Goal: Check status: Check status

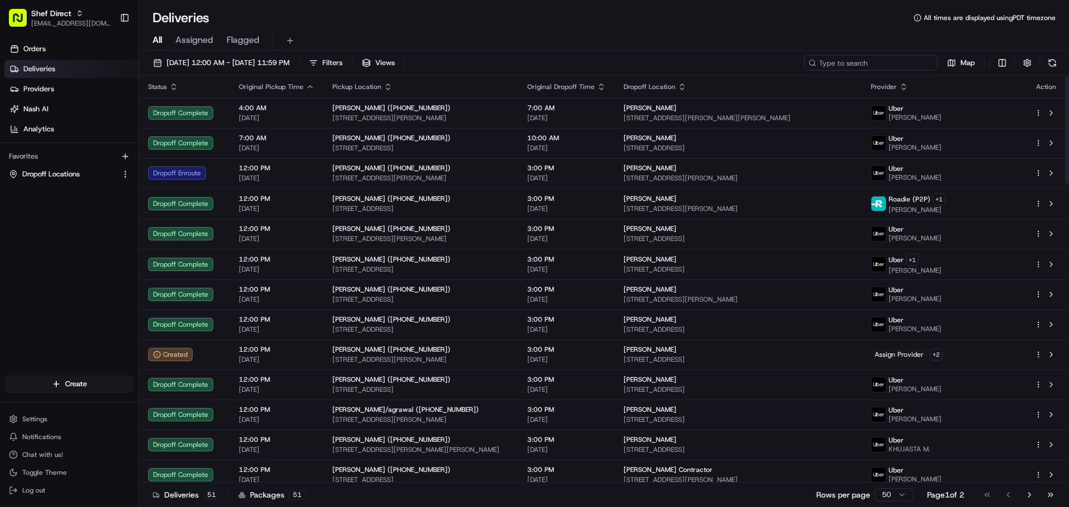
click at [890, 65] on input at bounding box center [871, 63] width 134 height 16
paste input "Nilabh C"
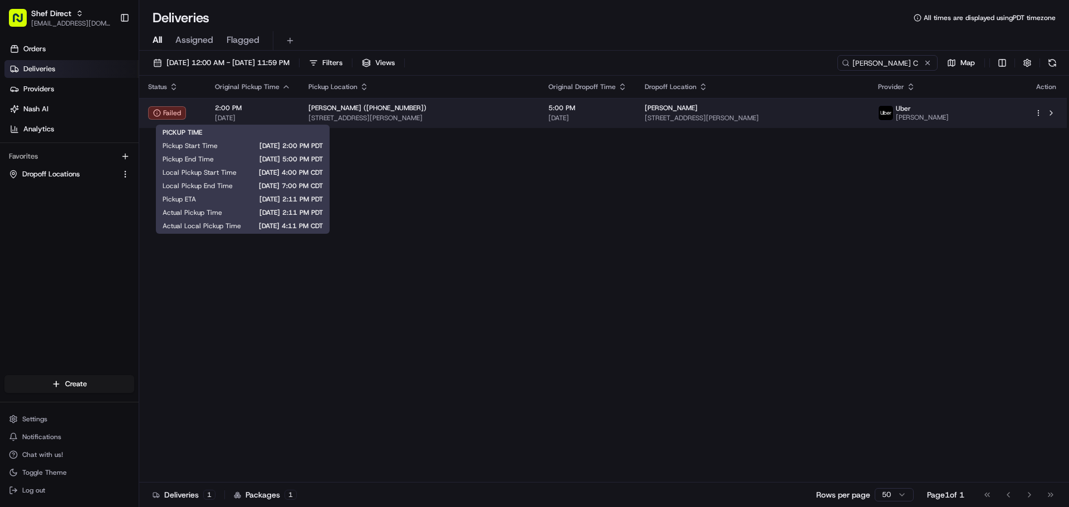
click at [243, 121] on span "[DATE]" at bounding box center [253, 118] width 76 height 9
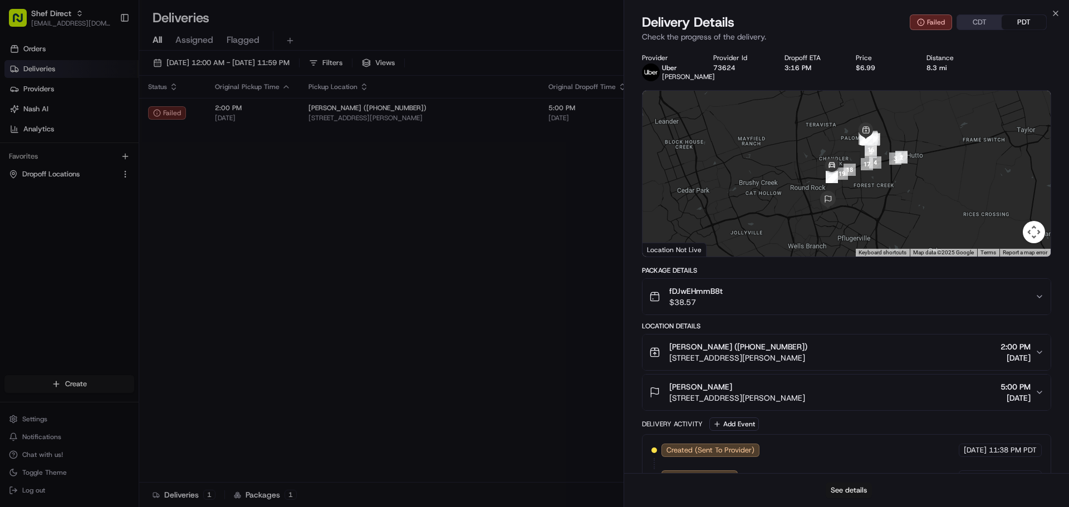
click at [851, 491] on button "See details" at bounding box center [849, 491] width 46 height 16
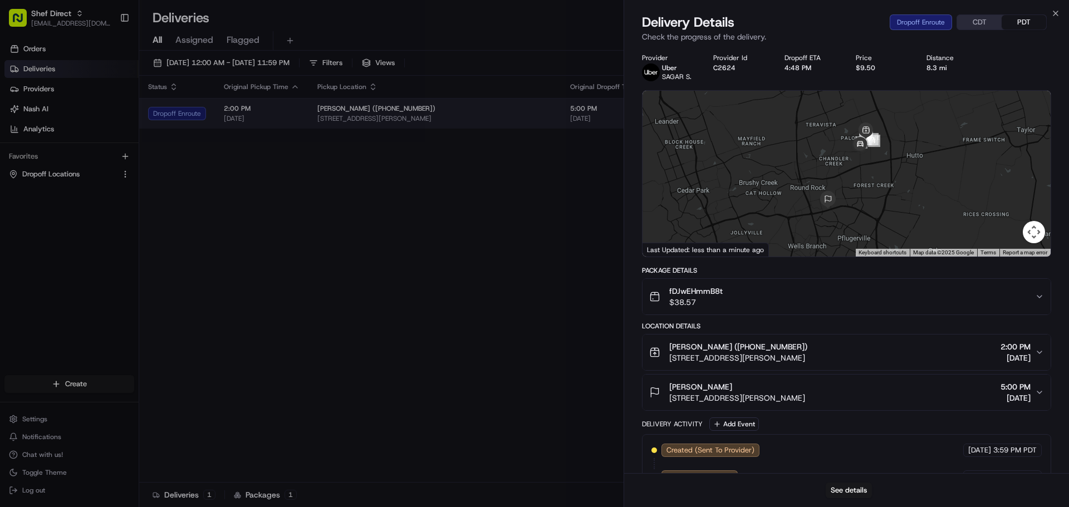
drag, startPoint x: 516, startPoint y: 231, endPoint x: 698, endPoint y: 115, distance: 215.8
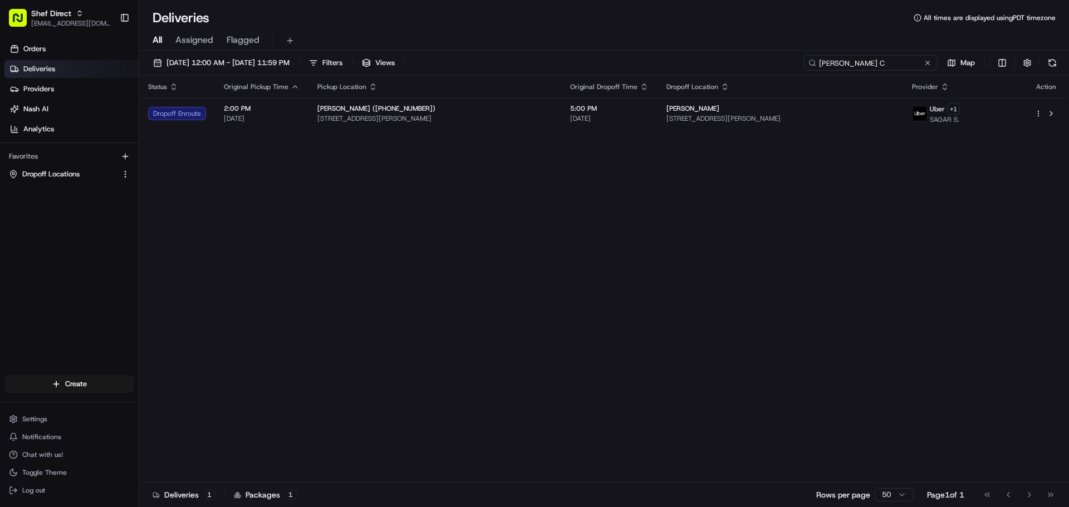
click at [888, 62] on input "Nilabh C" at bounding box center [871, 63] width 134 height 16
paste input "Ed S"
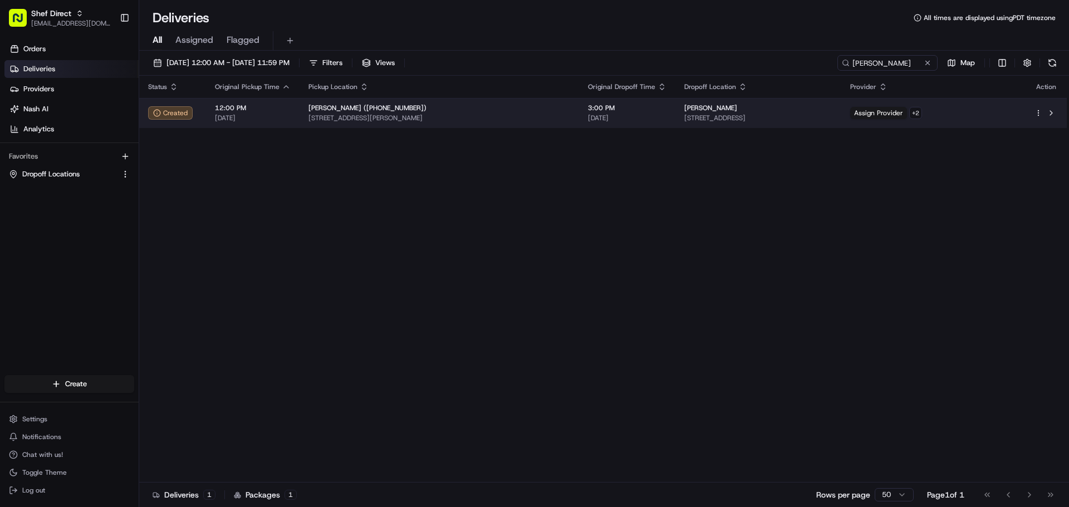
click at [408, 107] on span "Jasmine Anderson (+19177423051)" at bounding box center [368, 108] width 118 height 9
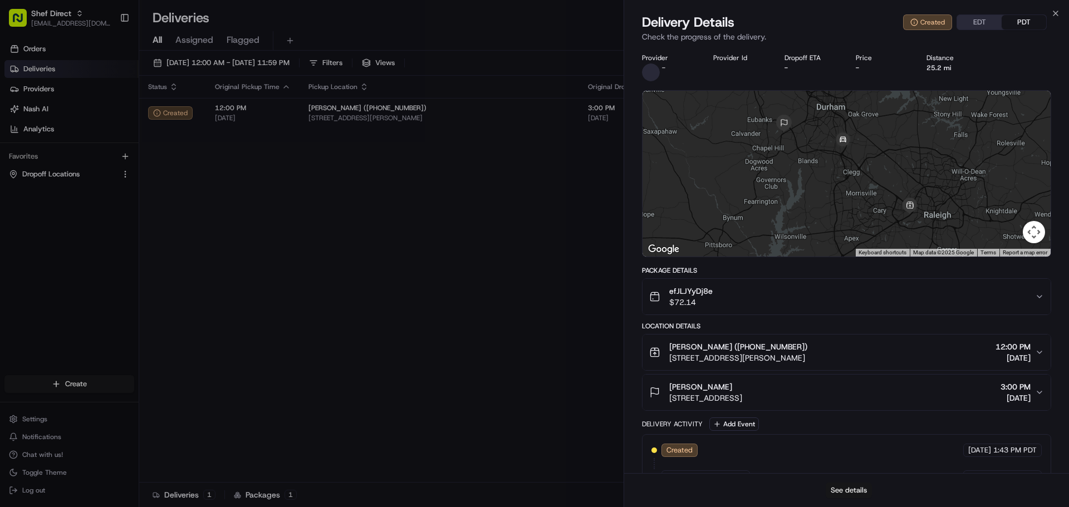
click at [850, 487] on button "See details" at bounding box center [849, 491] width 46 height 16
drag, startPoint x: 434, startPoint y: 283, endPoint x: 630, endPoint y: 156, distance: 233.3
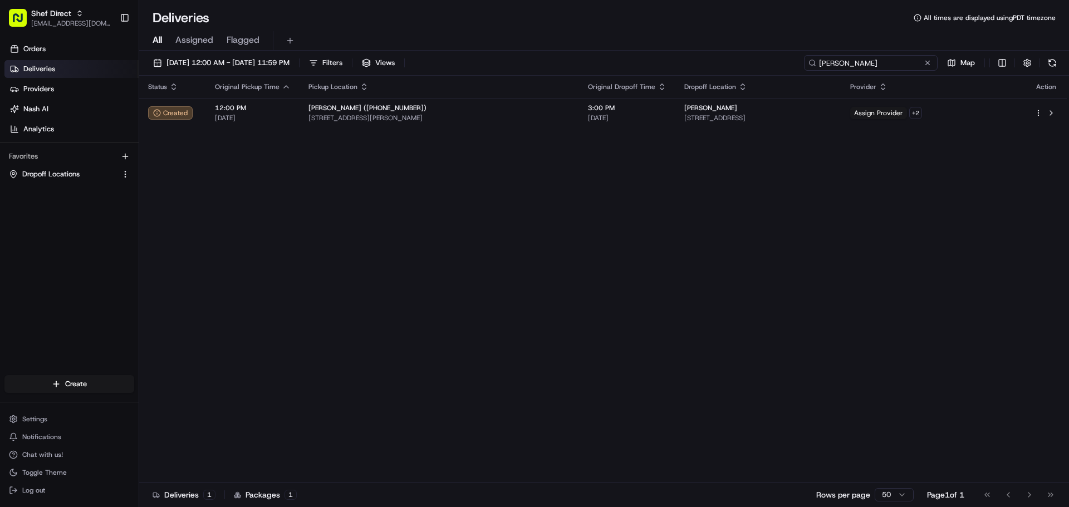
click at [898, 59] on input "Ed S" at bounding box center [871, 63] width 134 height 16
paste input "Richa K"
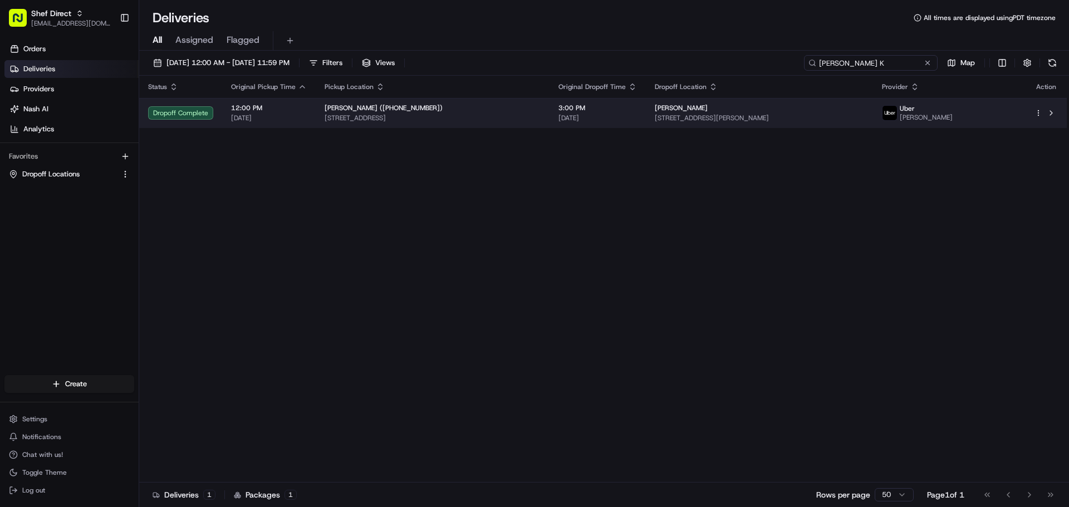
type input "Richa K"
click at [270, 123] on td "12:00 PM 08/20/2025" at bounding box center [269, 113] width 94 height 30
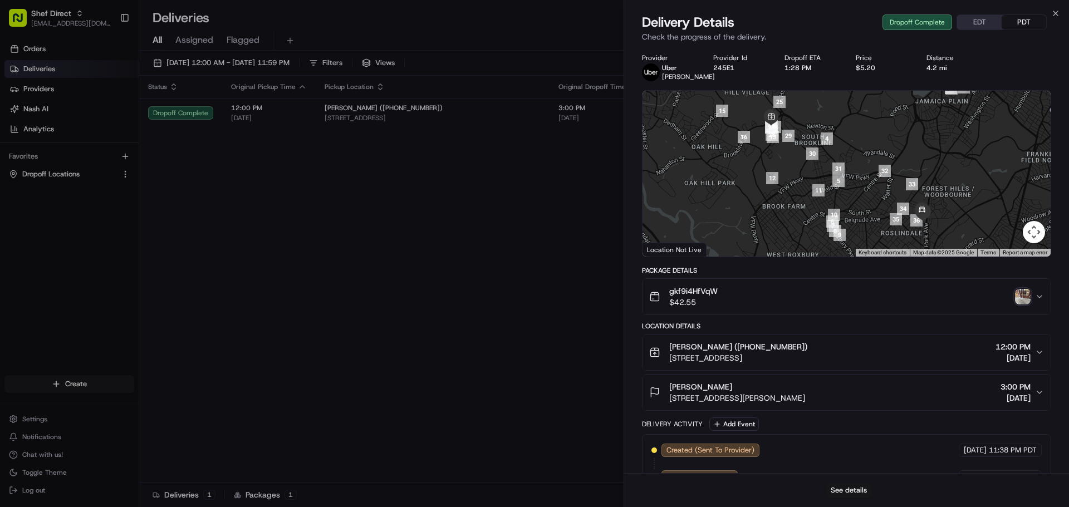
click at [851, 493] on button "See details" at bounding box center [849, 491] width 46 height 16
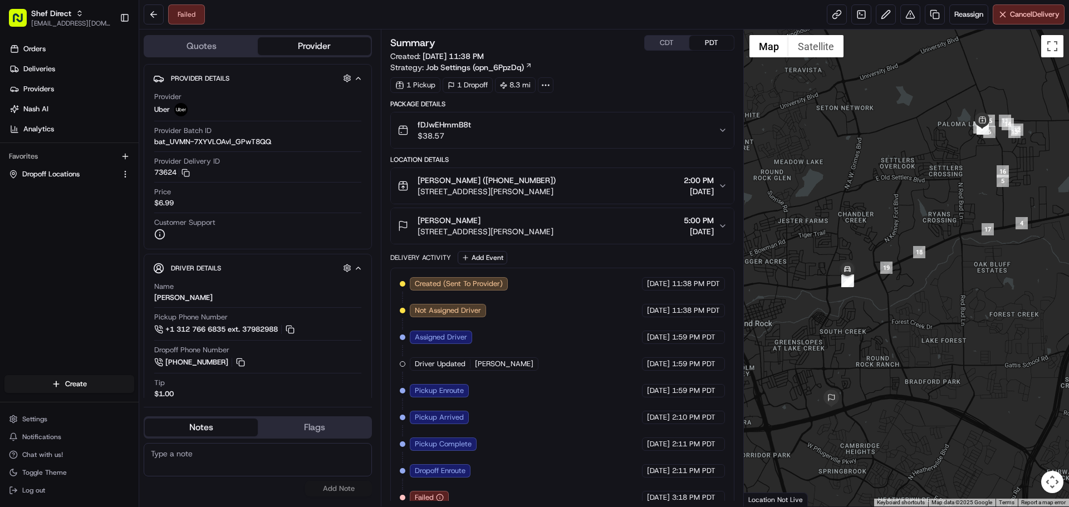
scroll to position [13, 0]
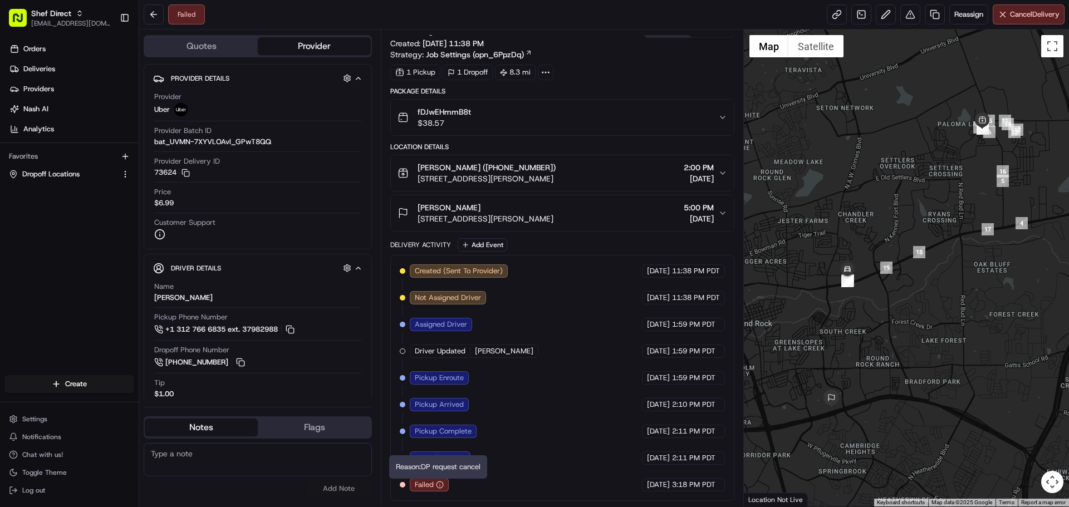
click at [440, 483] on icon "button" at bounding box center [440, 485] width 8 height 8
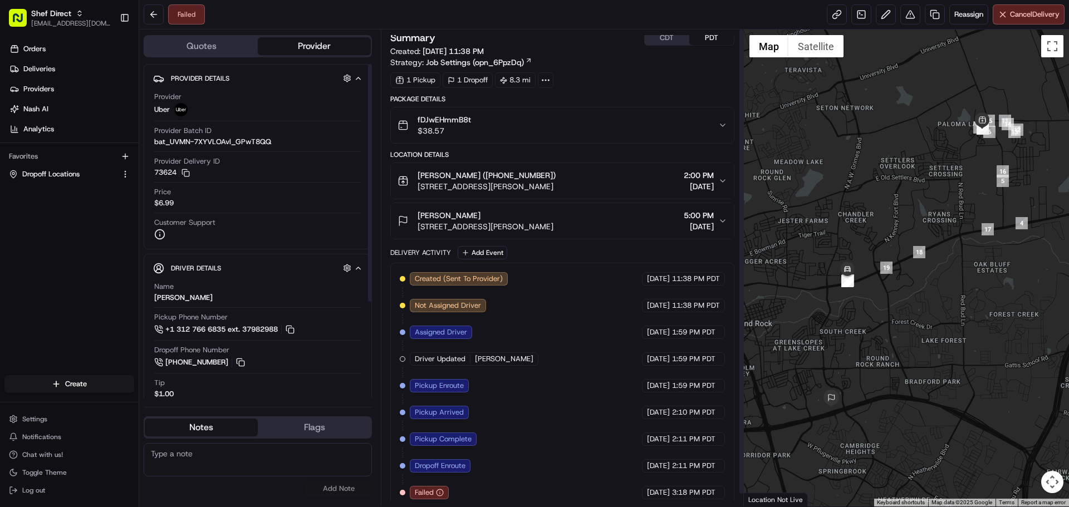
scroll to position [0, 0]
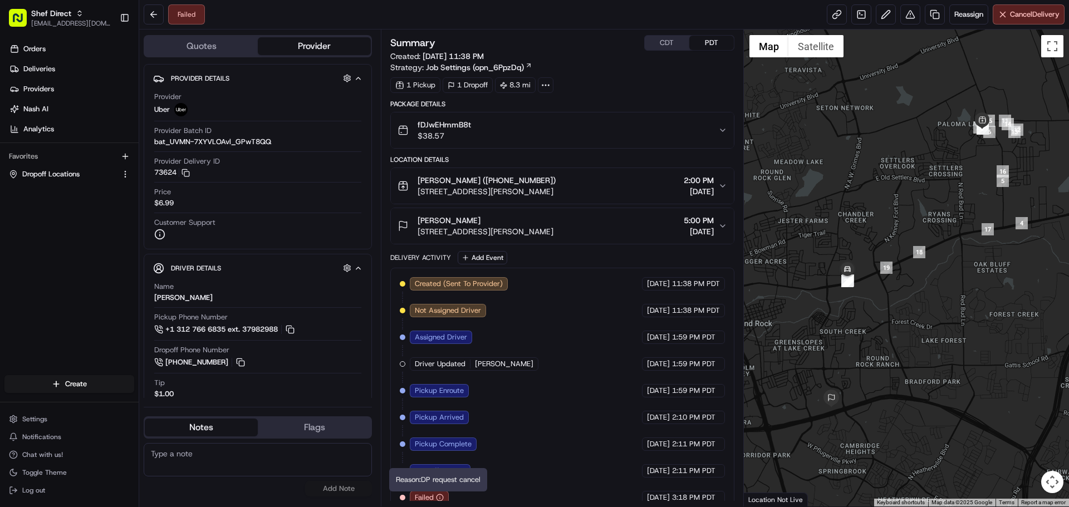
click at [591, 16] on div "Failed Reassign Cancel Delivery" at bounding box center [604, 15] width 930 height 30
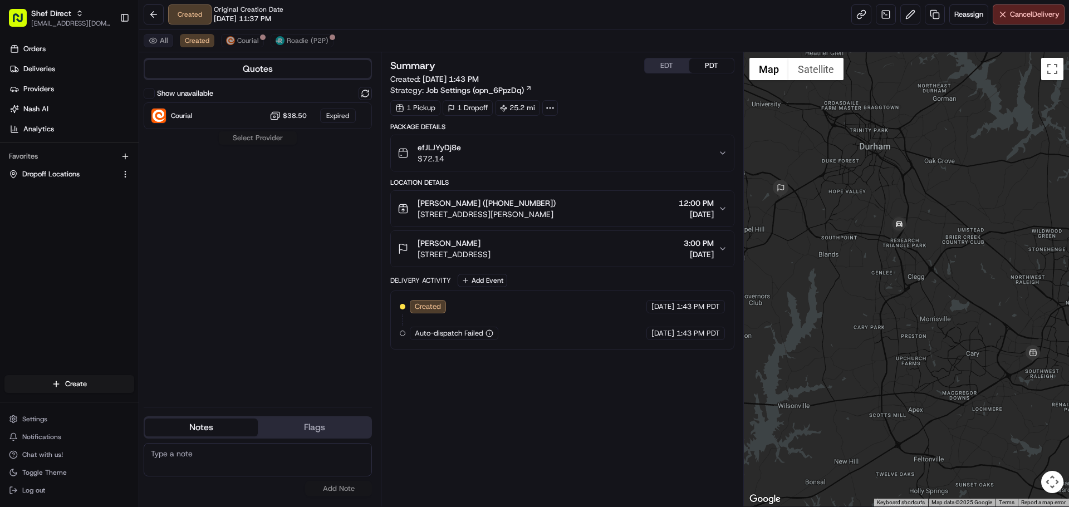
click at [161, 38] on button "All" at bounding box center [159, 40] width 30 height 13
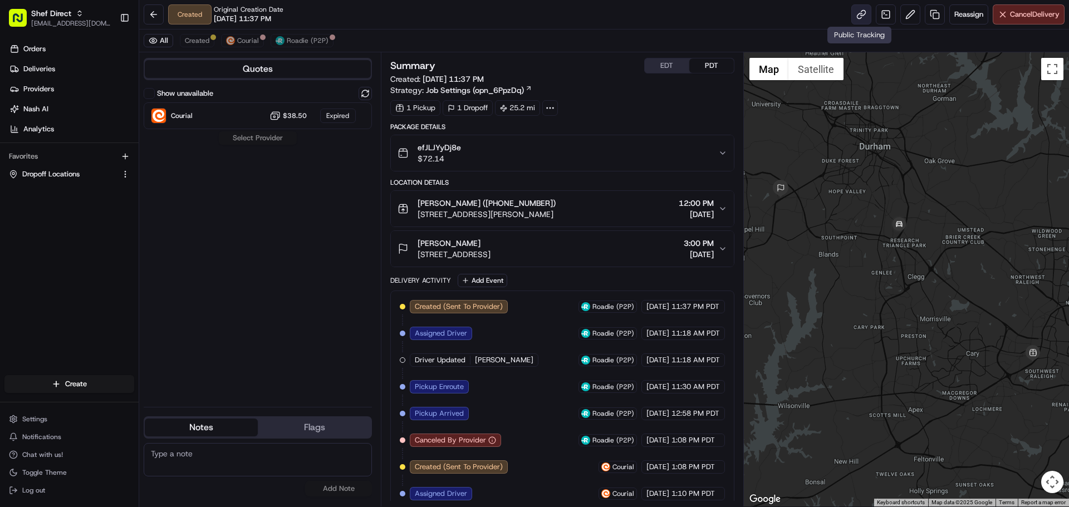
click at [858, 18] on link at bounding box center [861, 14] width 20 height 20
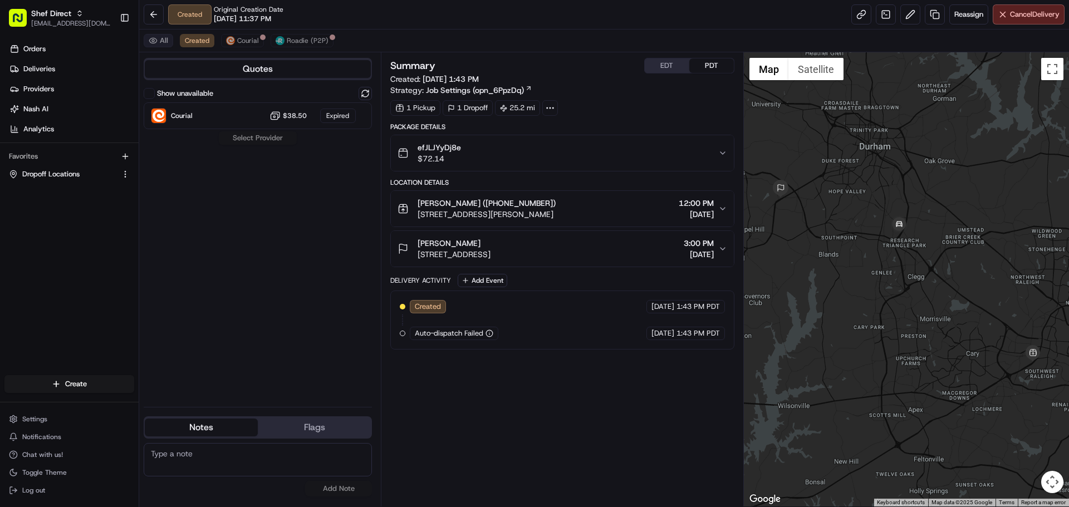
click at [158, 41] on button "All" at bounding box center [159, 40] width 30 height 13
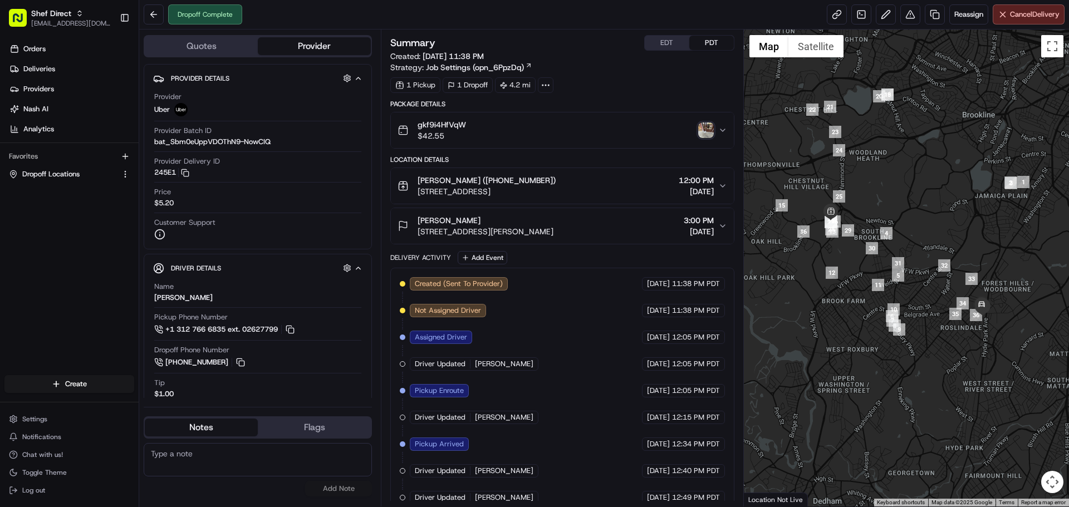
click at [703, 128] on img "button" at bounding box center [706, 131] width 16 height 16
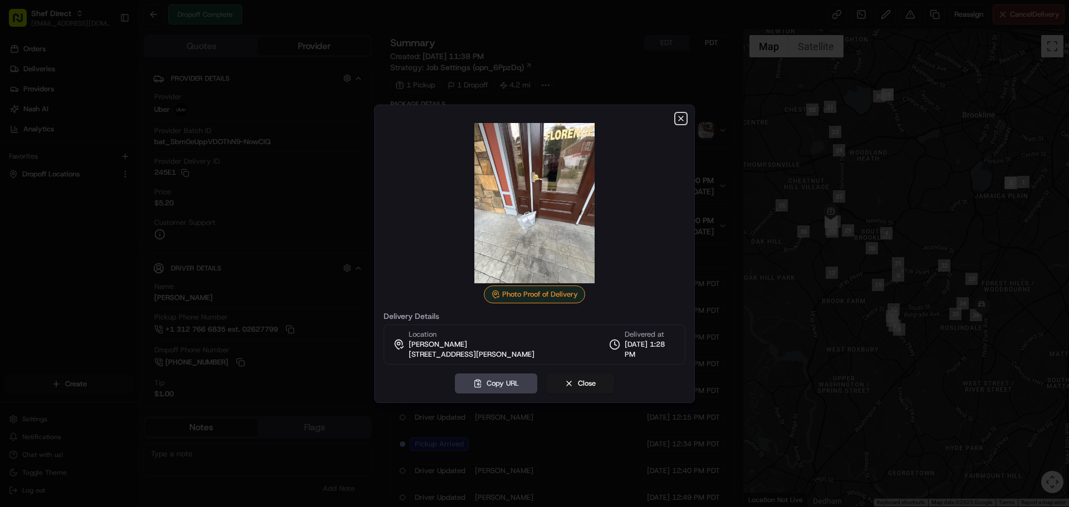
click at [682, 118] on icon "button" at bounding box center [681, 118] width 9 height 9
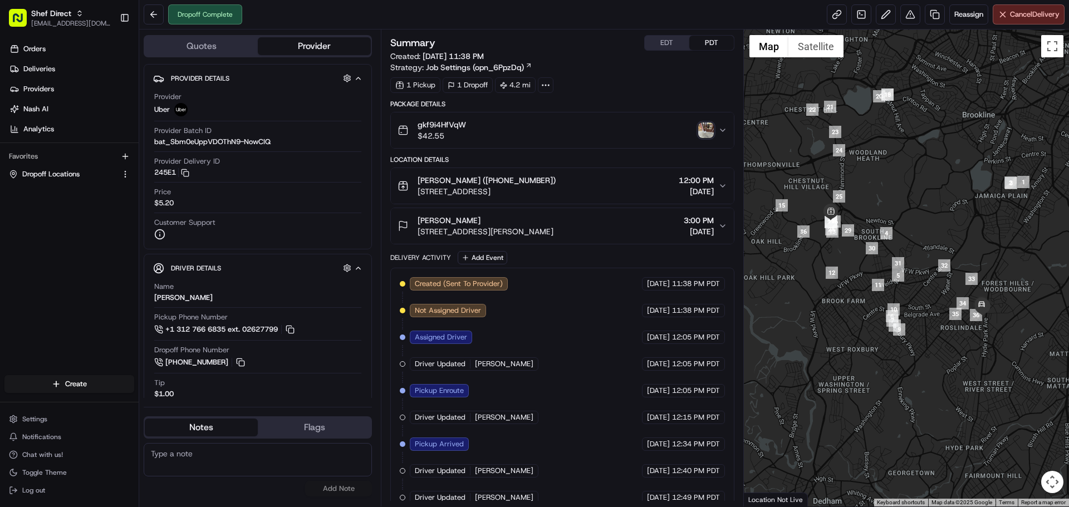
click at [701, 139] on div "gkf9i4HfVqW $42.55" at bounding box center [558, 130] width 320 height 22
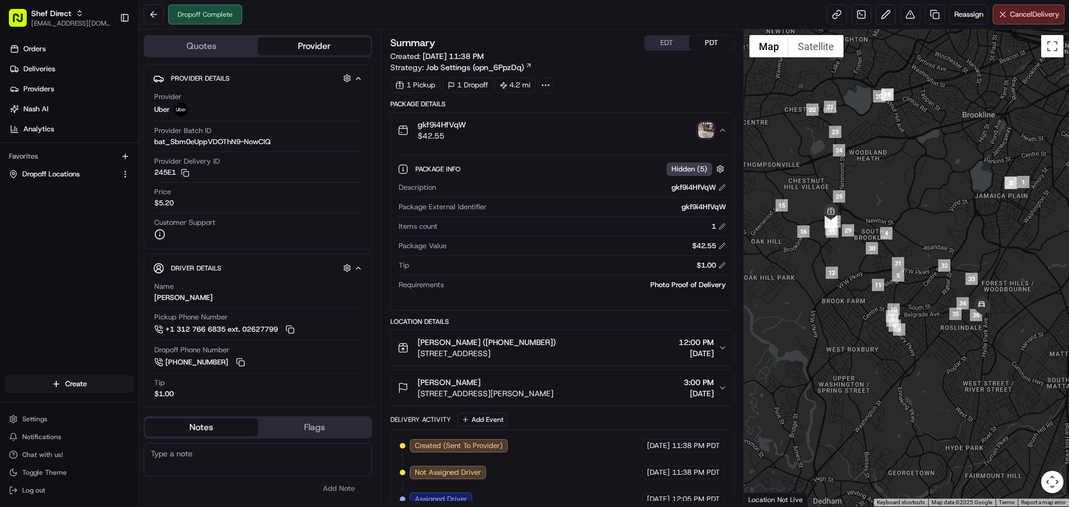
click at [702, 134] on img "button" at bounding box center [706, 131] width 16 height 16
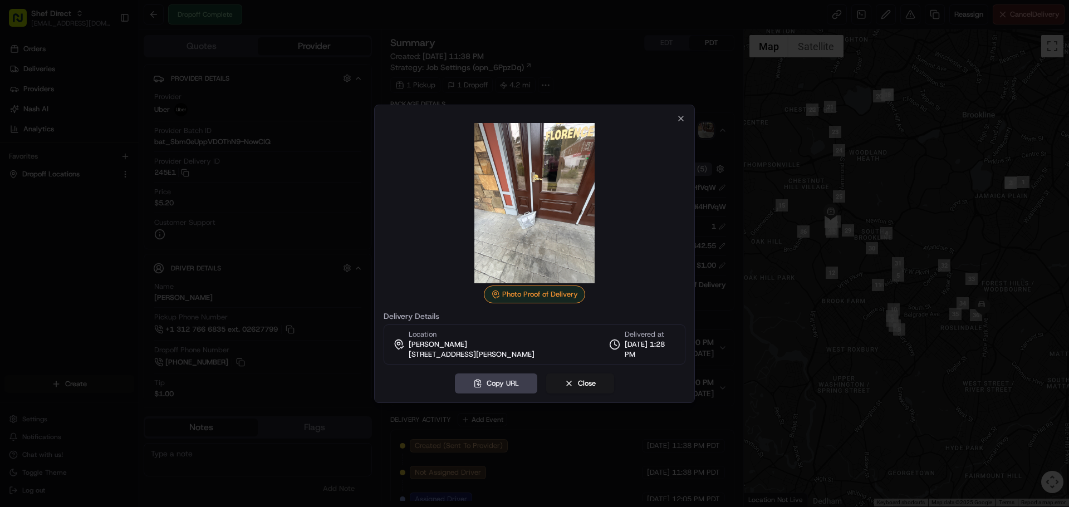
click at [546, 213] on img at bounding box center [534, 203] width 160 height 160
